Goal: Task Accomplishment & Management: Use online tool/utility

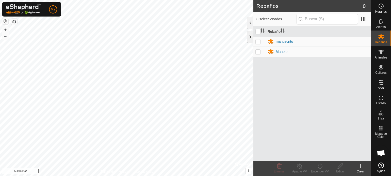
click at [250, 35] on div at bounding box center [250, 37] width 6 height 12
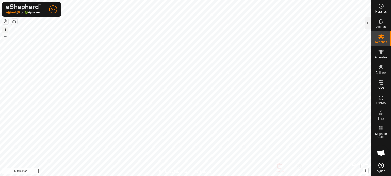
click at [7, 28] on button "+" at bounding box center [5, 30] width 6 height 6
click at [5, 30] on font "+" at bounding box center [5, 29] width 3 height 5
click at [367, 23] on div at bounding box center [368, 23] width 6 height 12
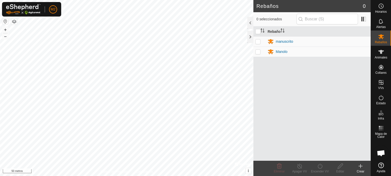
click at [258, 41] on p-checkbox at bounding box center [257, 41] width 5 height 4
checkbox input "true"
click at [300, 166] on icon at bounding box center [300, 166] width 6 height 6
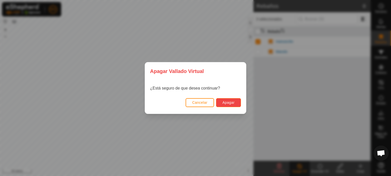
click at [231, 101] on font "Apagar" at bounding box center [228, 102] width 12 height 4
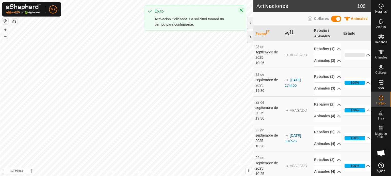
click at [240, 10] on icon "Cerca" at bounding box center [241, 10] width 4 height 4
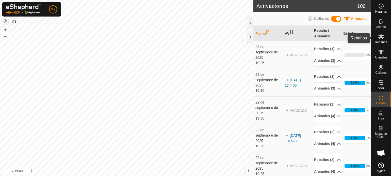
click at [378, 41] on font "Rebaños" at bounding box center [381, 42] width 12 height 4
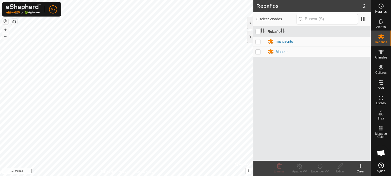
click at [259, 40] on p-checkbox at bounding box center [257, 41] width 5 height 4
checkbox input "true"
click at [259, 51] on p-checkbox at bounding box center [257, 52] width 5 height 4
checkbox input "true"
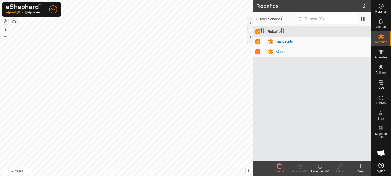
click at [321, 167] on icon at bounding box center [320, 166] width 6 height 6
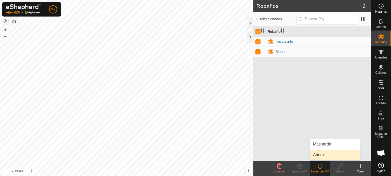
click at [320, 154] on link "Ahora" at bounding box center [335, 155] width 50 height 10
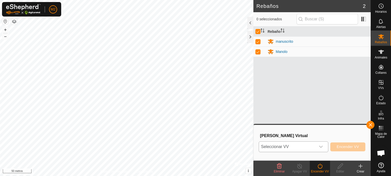
click at [322, 145] on icon "disparador desplegable" at bounding box center [321, 146] width 4 height 4
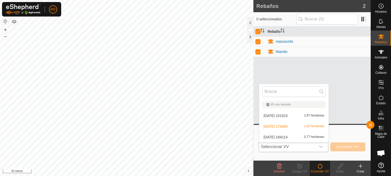
click at [310, 115] on li "[DATE] 101523 2,97 hectáreas" at bounding box center [293, 115] width 69 height 10
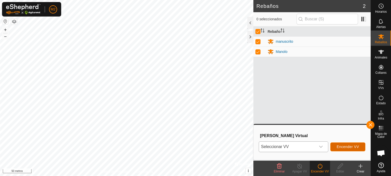
click at [343, 145] on font "Encender VV" at bounding box center [348, 146] width 22 height 4
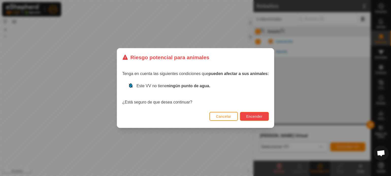
click at [253, 115] on font "Encender" at bounding box center [254, 116] width 16 height 4
